Goal: Browse casually

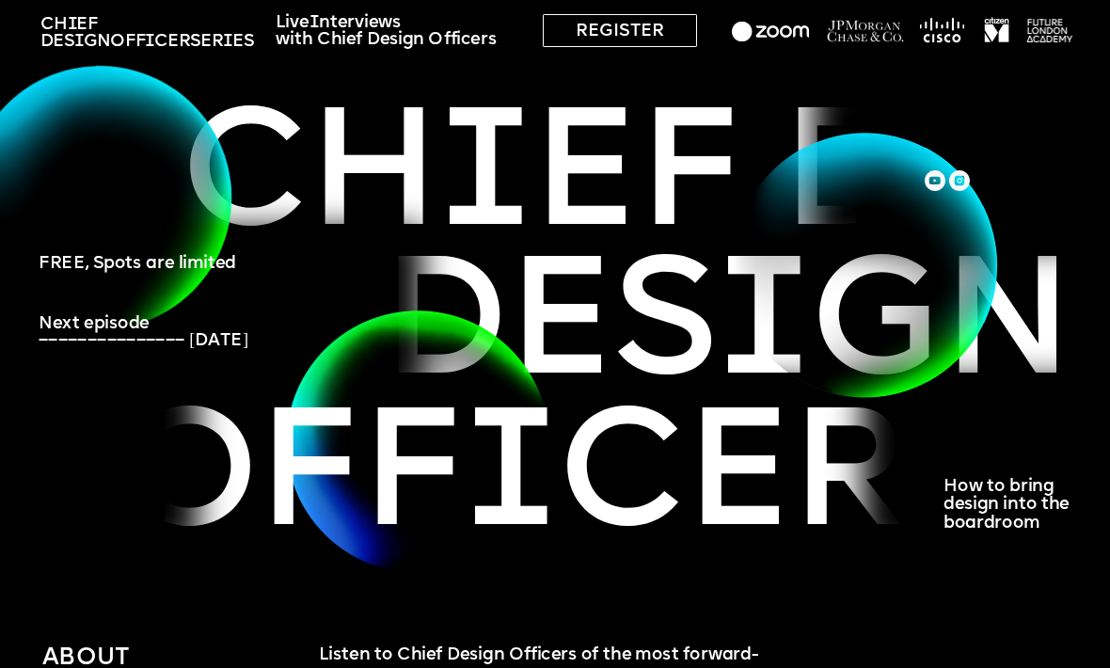
scroll to position [54, 0]
